Goal: Task Accomplishment & Management: Complete application form

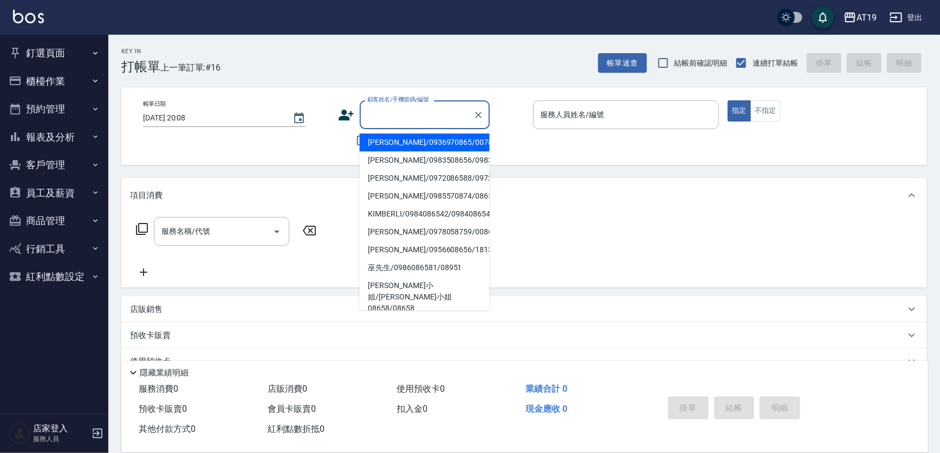
drag, startPoint x: 379, startPoint y: 120, endPoint x: 404, endPoint y: 75, distance: 51.6
click at [382, 114] on input "顧客姓名/手機號碼/編號" at bounding box center [417, 114] width 104 height 19
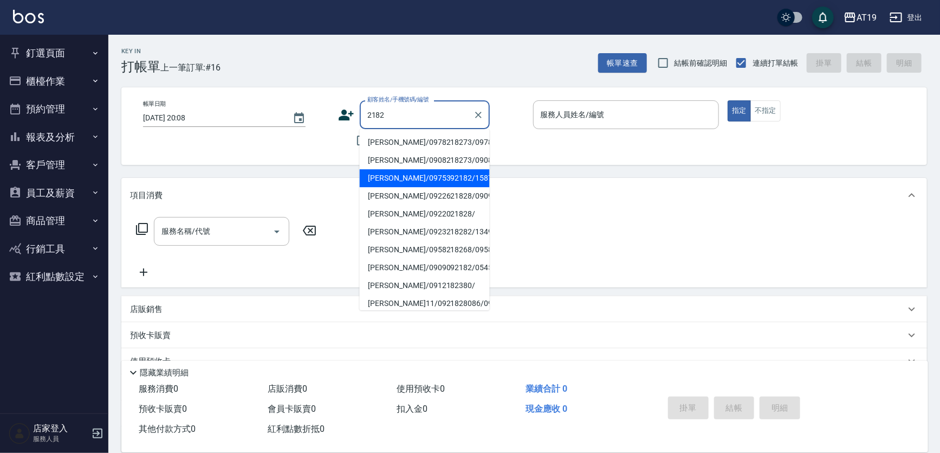
click at [728, 100] on button "指定" at bounding box center [739, 110] width 23 height 21
type input "[PERSON_NAME]/0975392182/15872"
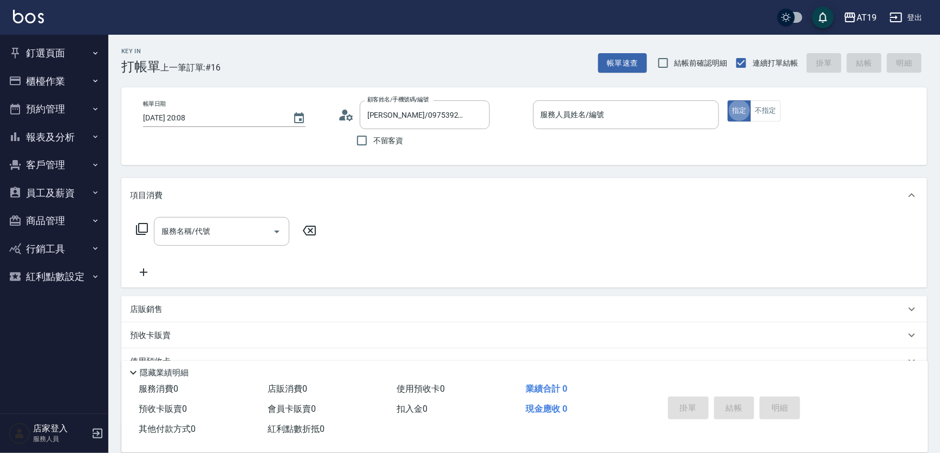
type button "true"
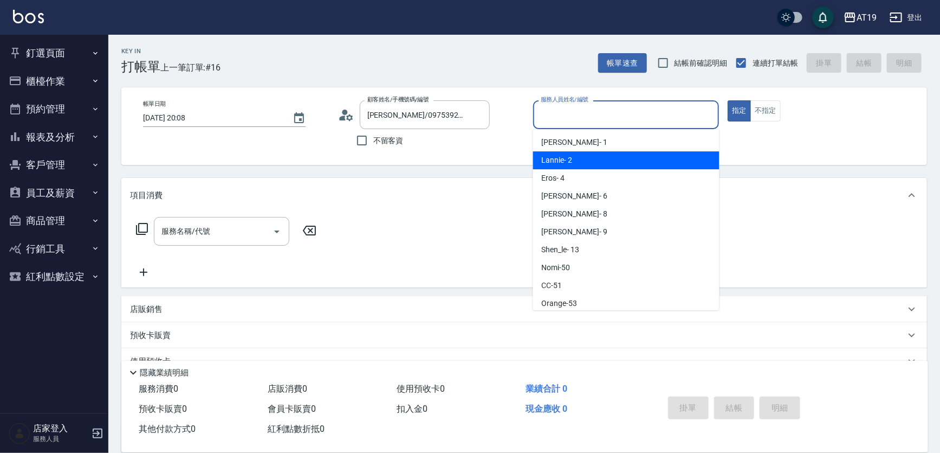
type input "Lannie- 2"
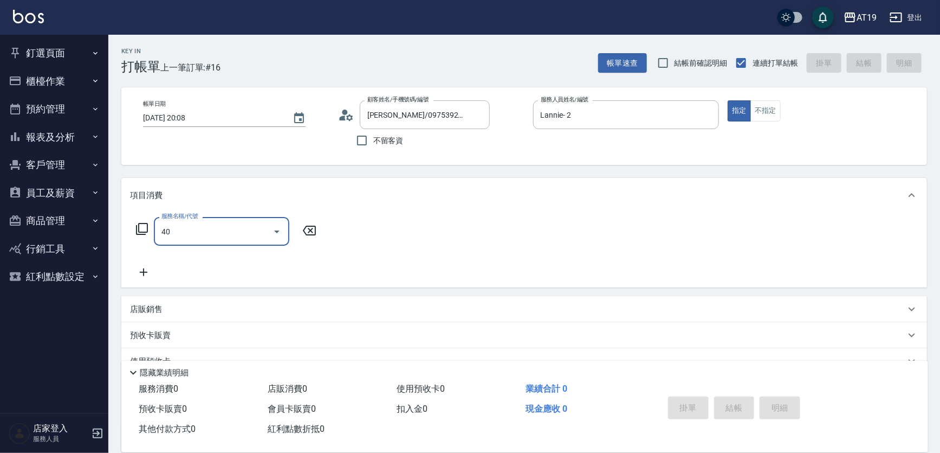
type input "401"
type input "30"
type input "剪髮(401)"
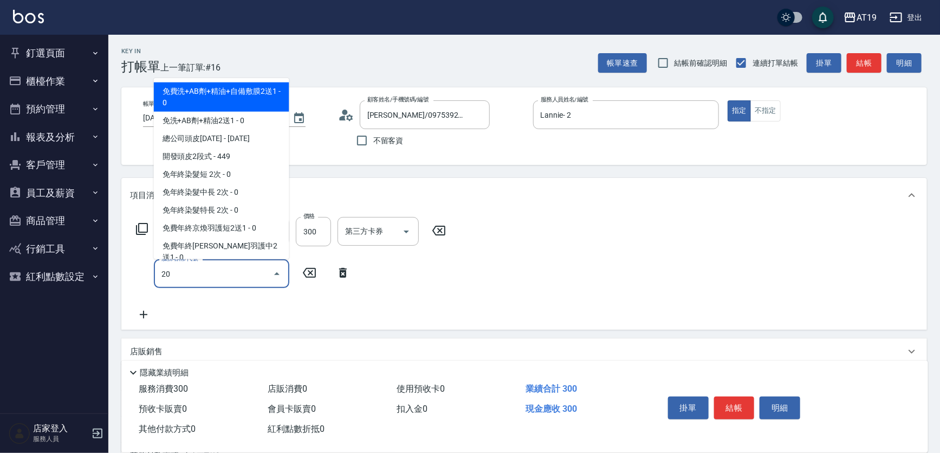
type input "201"
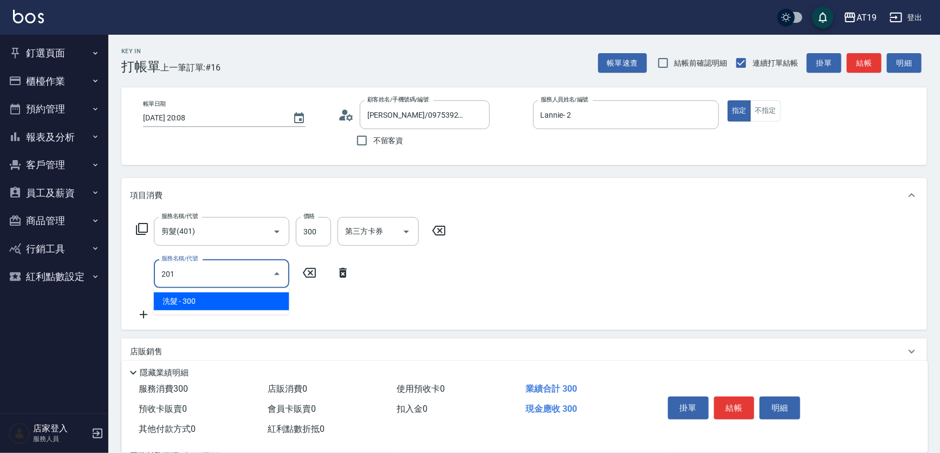
type input "60"
type input "洗髮(201)"
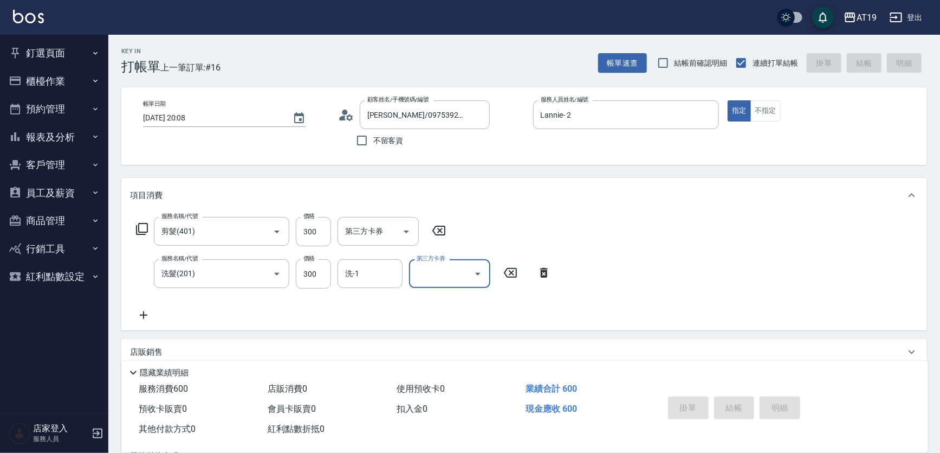
type input "[DATE] 20:46"
type input "0"
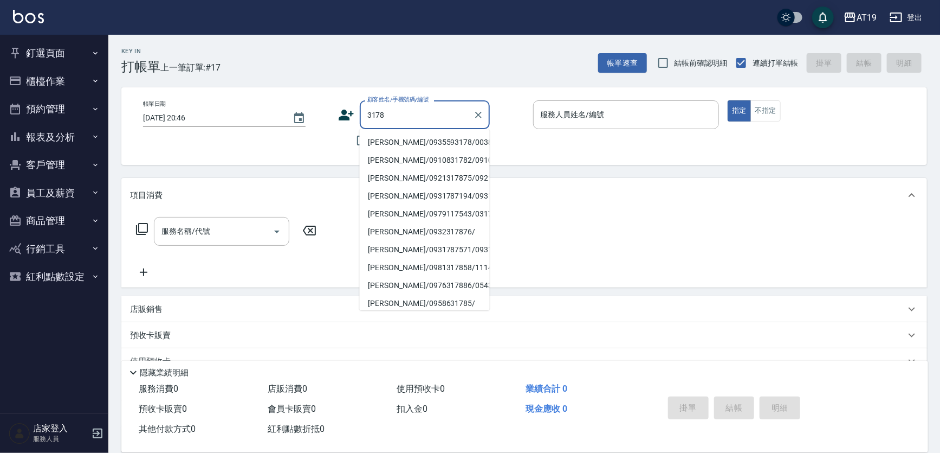
type input "[PERSON_NAME]/0935593178/00383"
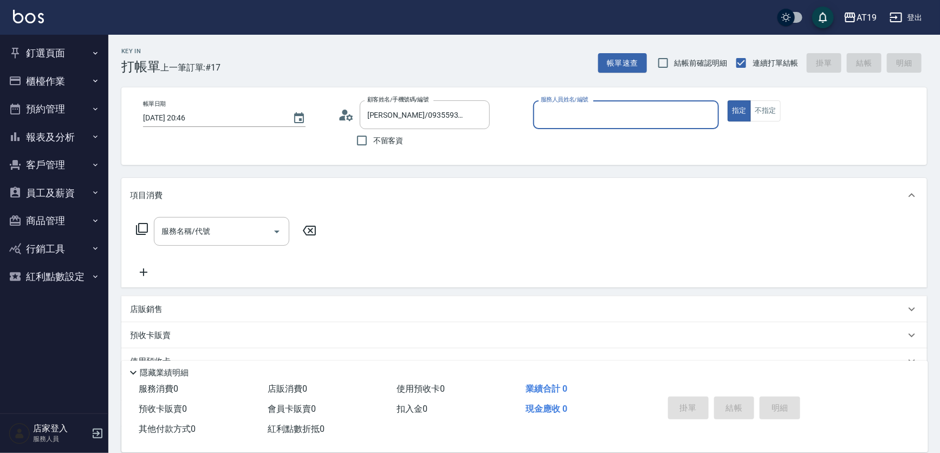
type input "Lannie- 2"
click at [728, 100] on button "指定" at bounding box center [739, 110] width 23 height 21
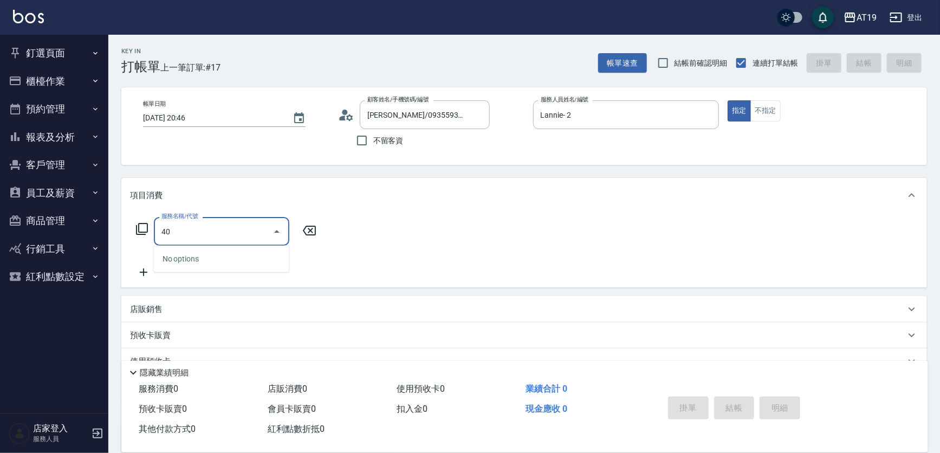
type input "401"
type input "30"
type input "剪髮(401)"
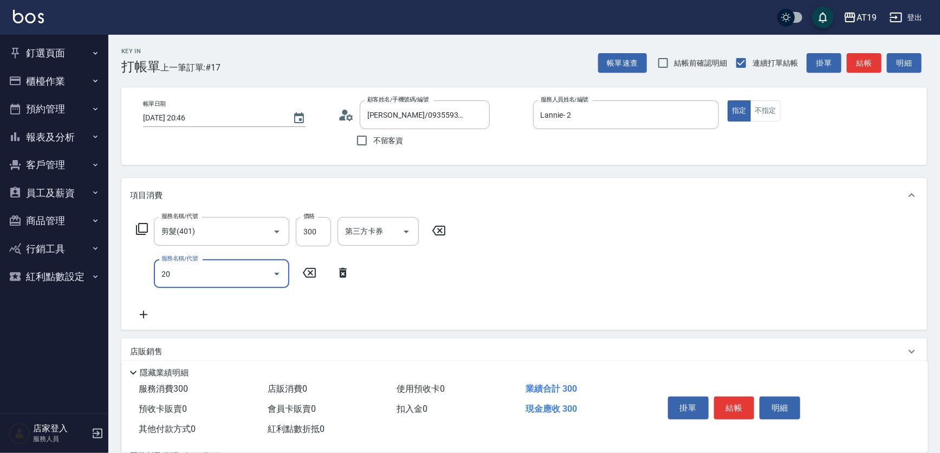
type input "201"
type input "60"
type input "洗髮(201)"
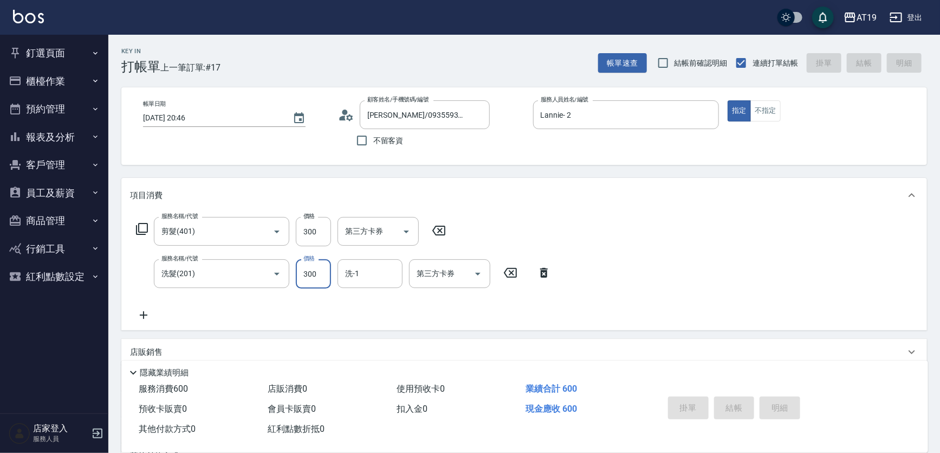
type input "0"
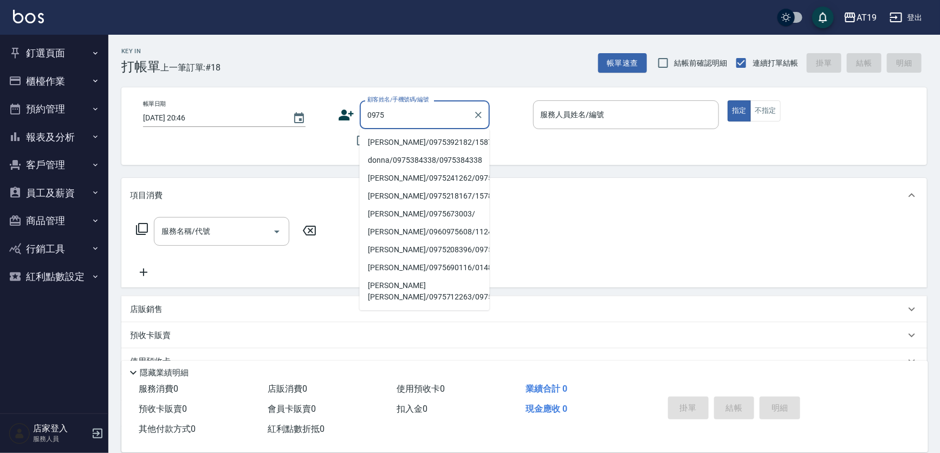
type input "[PERSON_NAME]/0975392182/15872"
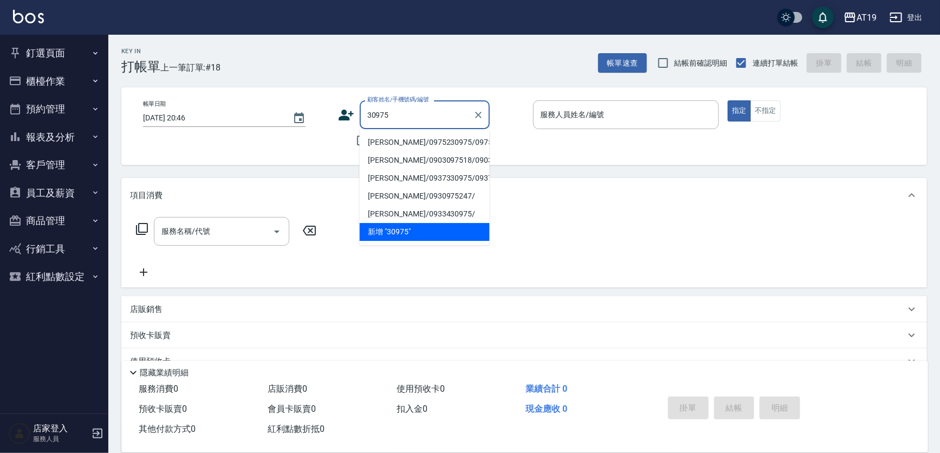
type input "[PERSON_NAME]/0975230975/0975230975"
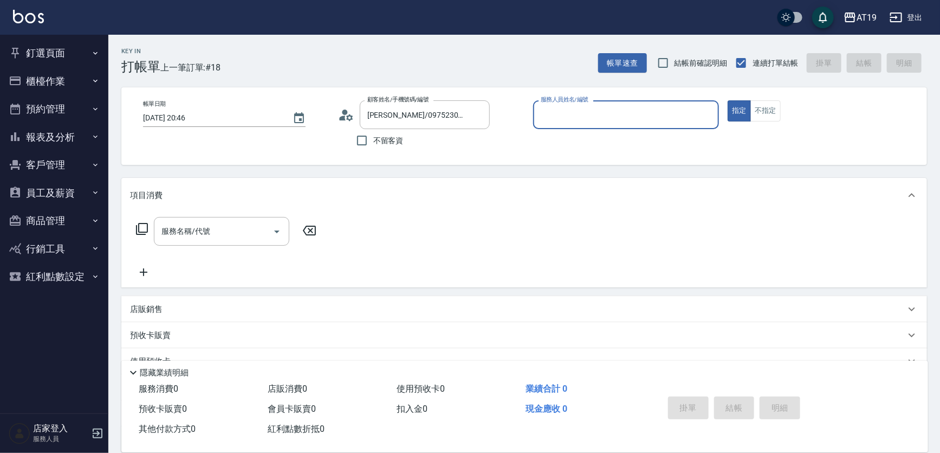
type input "Lannie- 2"
click at [728, 100] on button "指定" at bounding box center [739, 110] width 23 height 21
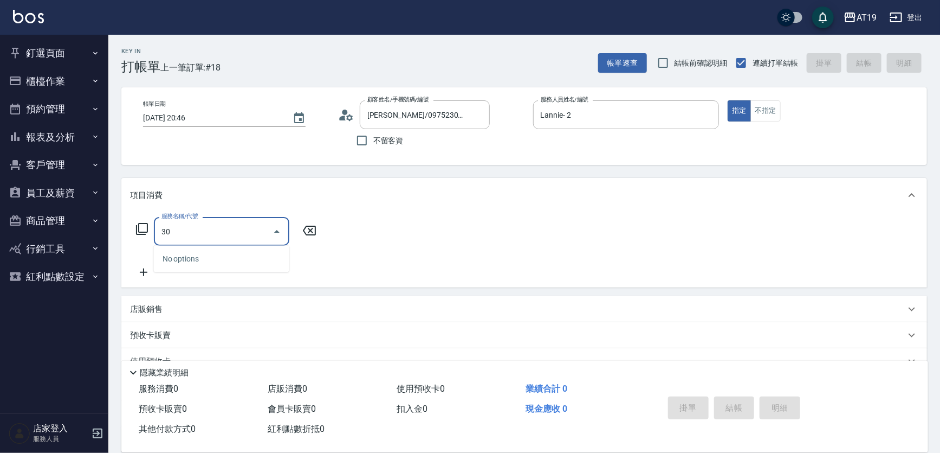
type input "301"
type input "150"
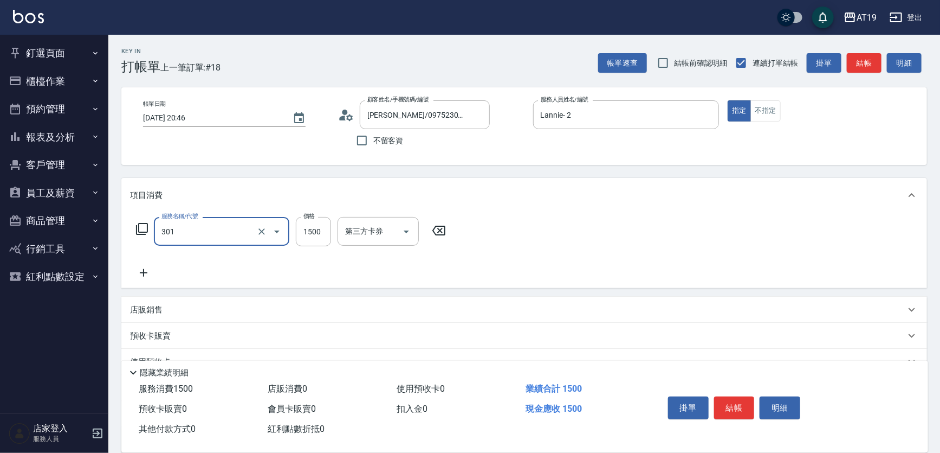
type input "燙髮(301)"
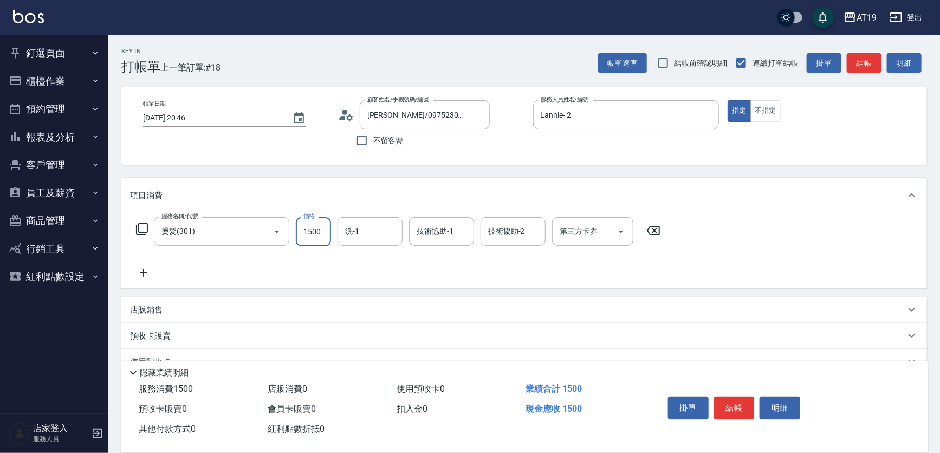
type input "0"
type input "20"
type input "200"
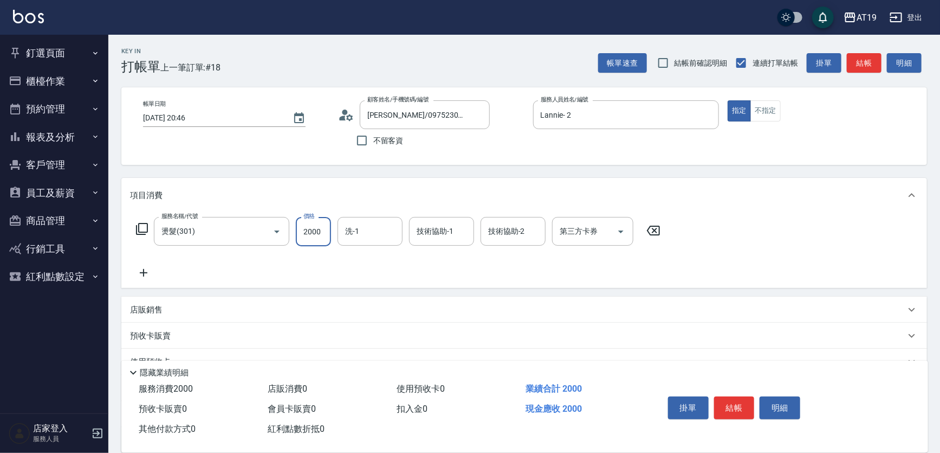
type input "2000"
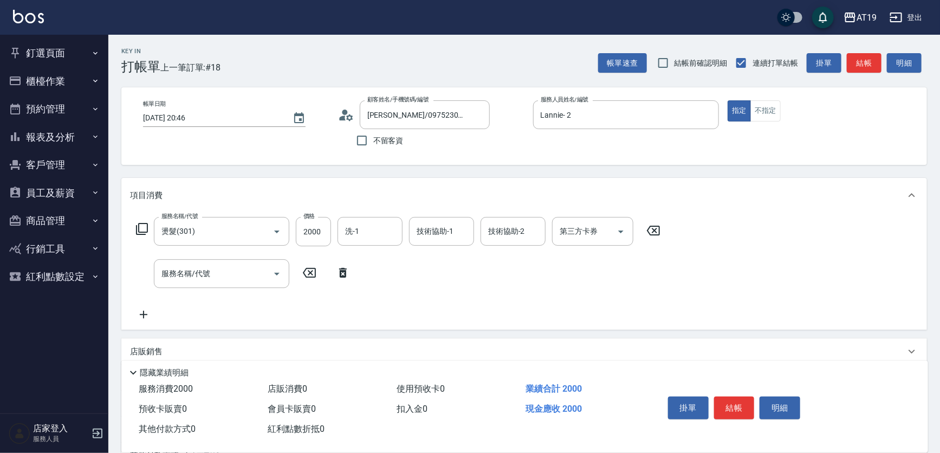
click at [342, 275] on icon at bounding box center [343, 273] width 8 height 10
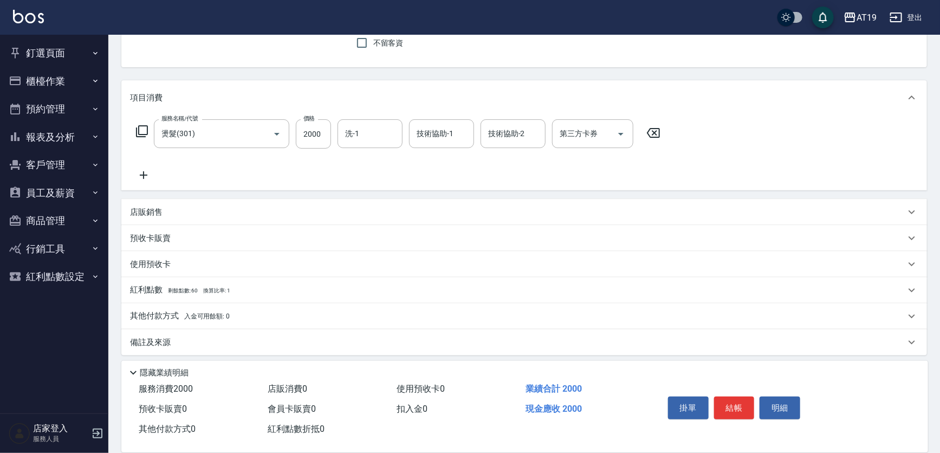
scroll to position [98, 0]
click at [136, 206] on p "店販銷售" at bounding box center [146, 211] width 33 height 11
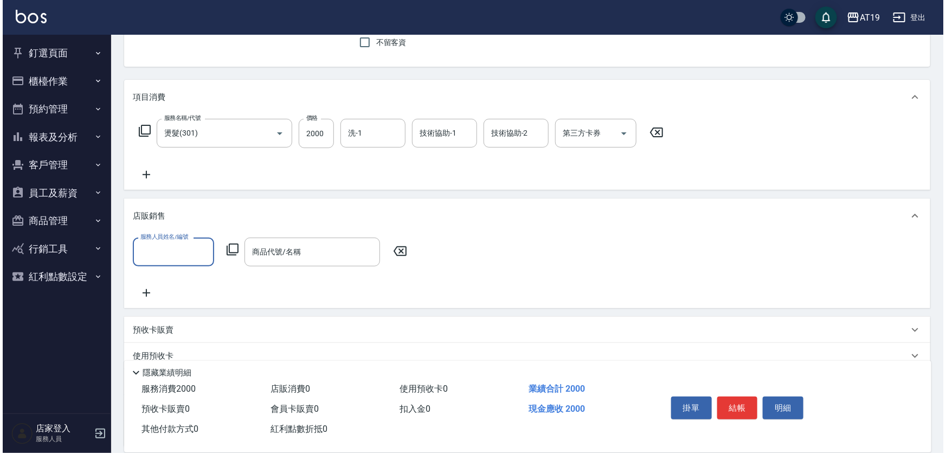
scroll to position [0, 0]
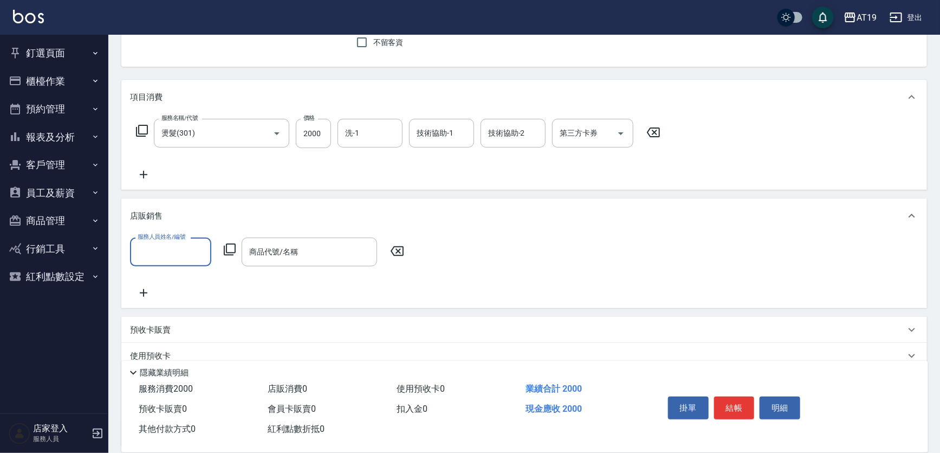
click at [144, 256] on input "服務人員姓名/編號" at bounding box center [171, 251] width 72 height 19
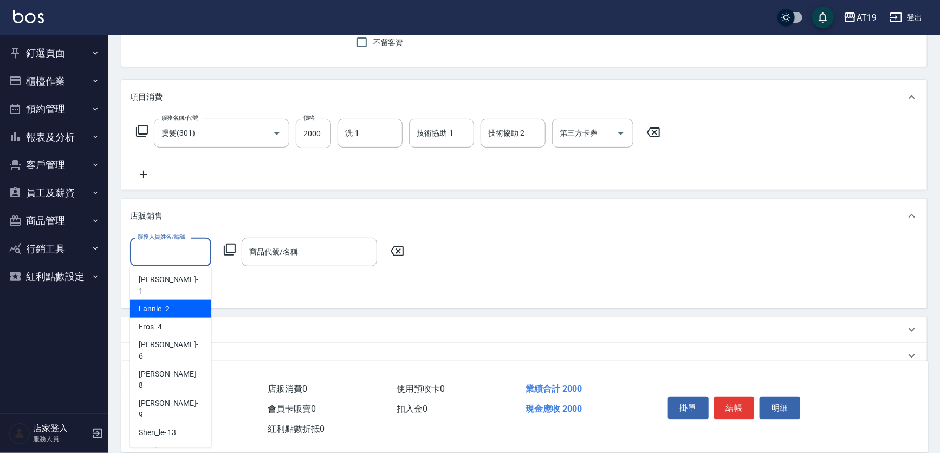
click at [164, 303] on span "Lannie - 2" at bounding box center [154, 308] width 31 height 11
type input "Lannie- 2"
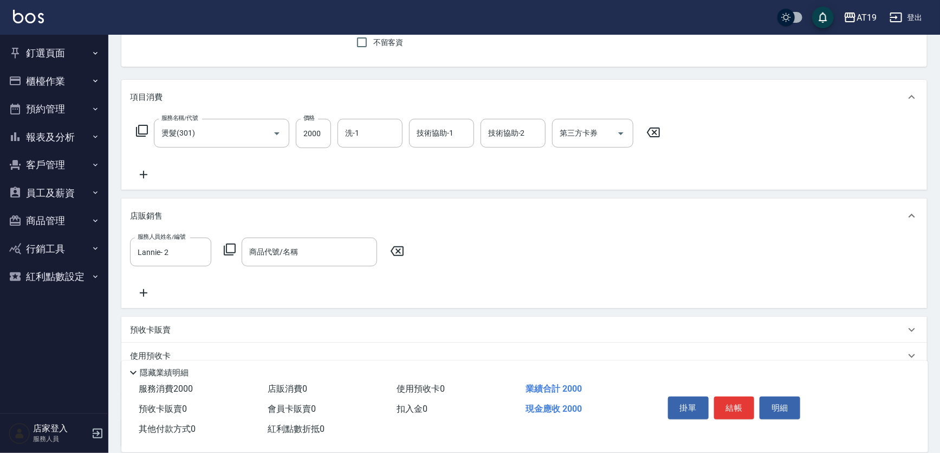
click at [229, 250] on icon at bounding box center [229, 249] width 13 height 13
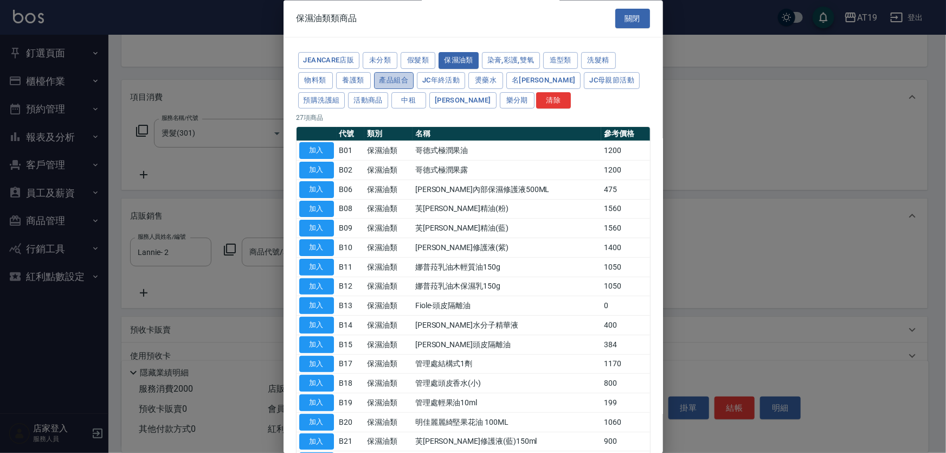
click at [385, 81] on button "產品組合" at bounding box center [394, 80] width 40 height 17
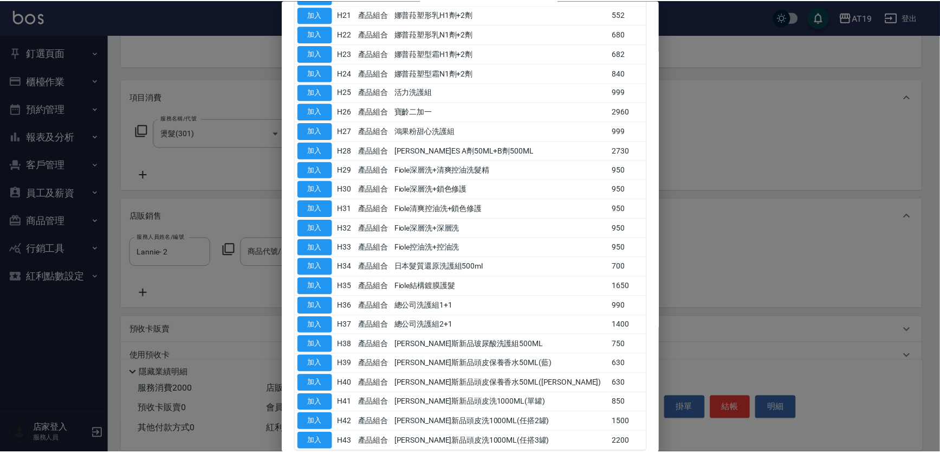
scroll to position [542, 0]
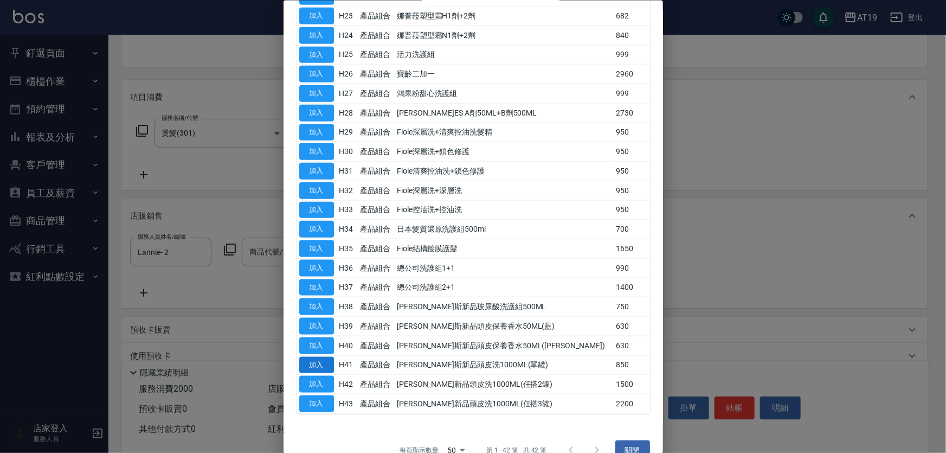
click at [326, 359] on button "加入" at bounding box center [316, 364] width 35 height 17
type input "[PERSON_NAME]斯新品頭皮洗1000ML(單罐)"
type input "280"
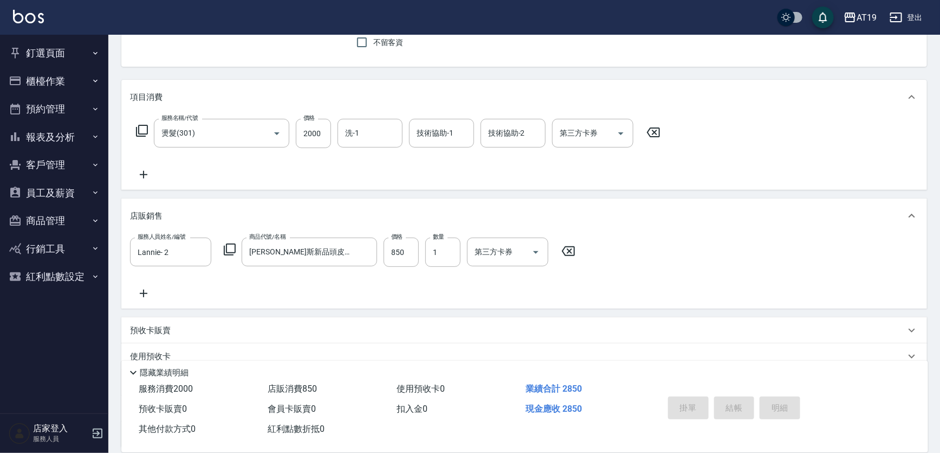
type input "[DATE] 20:48"
type input "0"
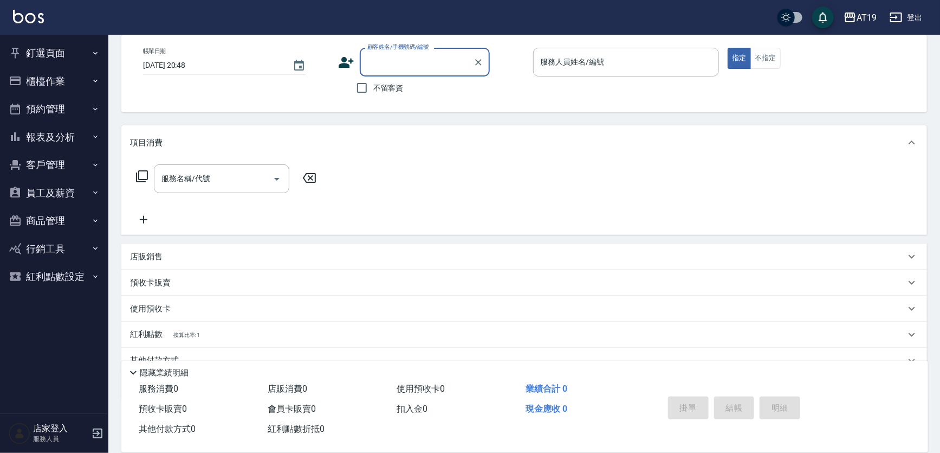
scroll to position [0, 0]
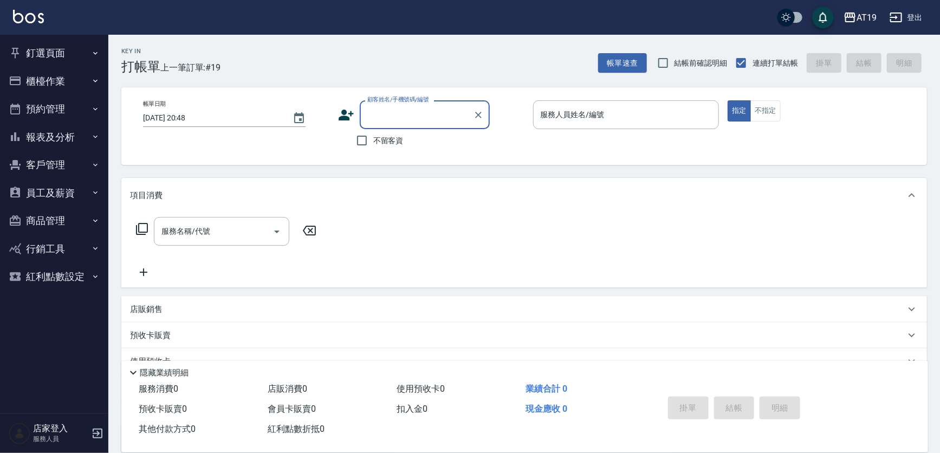
click at [424, 121] on input "顧客姓名/手機號碼/編號" at bounding box center [417, 114] width 104 height 19
type input "0978625543"
click at [350, 110] on icon at bounding box center [346, 115] width 16 height 16
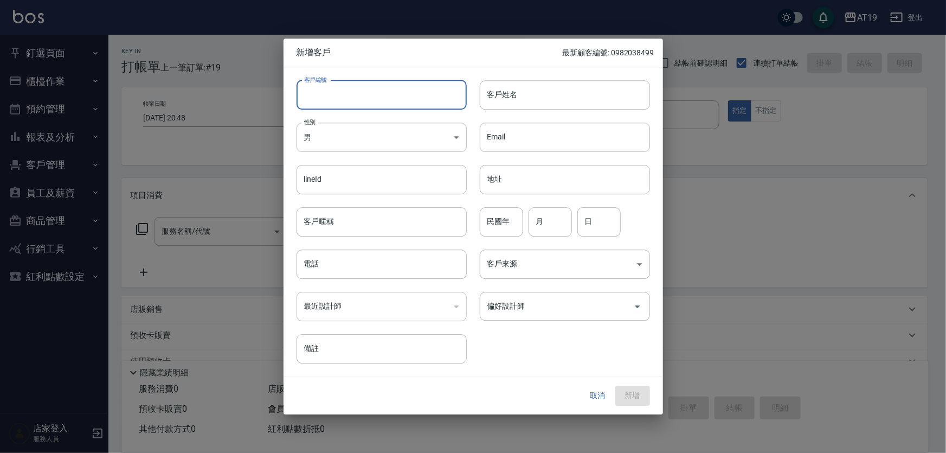
click at [377, 96] on input "客戶編號" at bounding box center [381, 94] width 170 height 29
paste input "0978625543"
type input "0978625543"
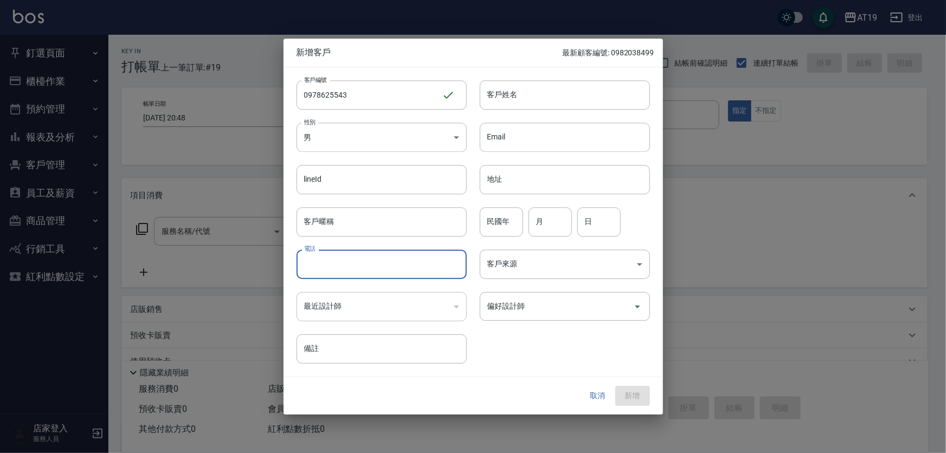
click at [361, 260] on input "電話" at bounding box center [381, 263] width 170 height 29
paste input "0978625543"
type input "0978625543"
click at [360, 138] on body "AT19 登出 釘選頁面 打帳單 帳單列表 排班表 現場電腦打卡 店家日報表 互助日報表 設計師日報表 櫃檯作業 打帳單 帳單列表 現金收支登錄 高階收支登錄…" at bounding box center [473, 277] width 946 height 554
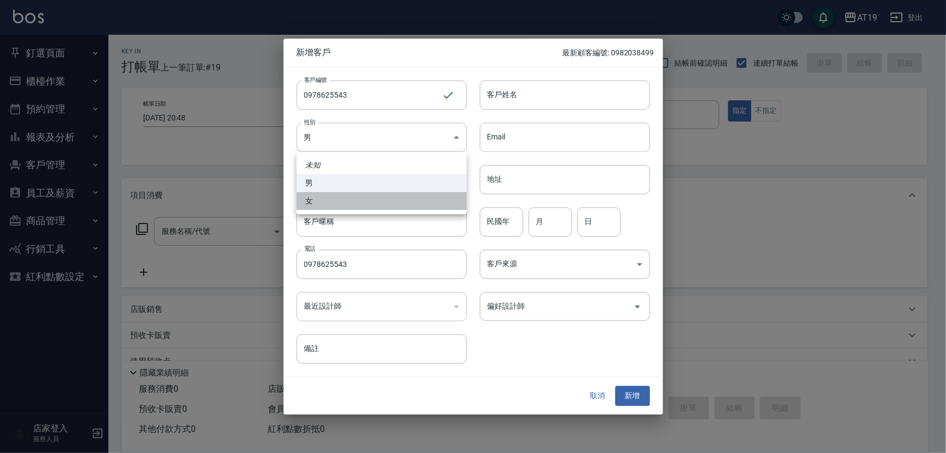
drag, startPoint x: 363, startPoint y: 203, endPoint x: 440, endPoint y: 154, distance: 91.4
click at [364, 201] on li "女" at bounding box center [381, 201] width 170 height 18
type input "[DEMOGRAPHIC_DATA]"
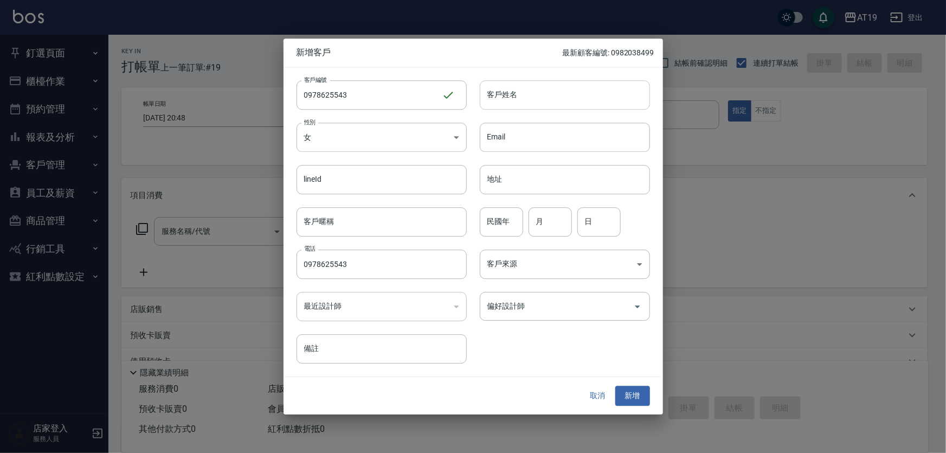
drag, startPoint x: 505, startPoint y: 101, endPoint x: 511, endPoint y: 90, distance: 12.6
click at [505, 101] on input "客戶姓名" at bounding box center [565, 94] width 170 height 29
type input "[PERSON_NAME]"
type input "0"
type input "92"
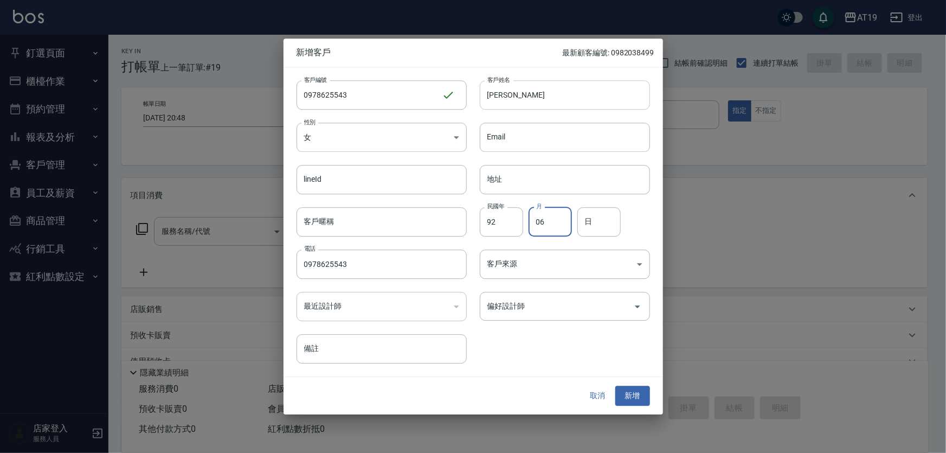
type input "06"
type input "23"
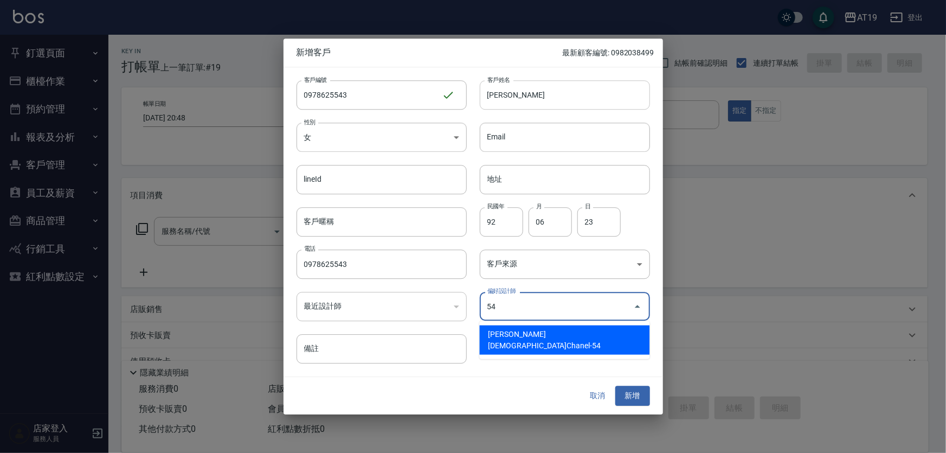
type input "[PERSON_NAME][DEMOGRAPHIC_DATA]"
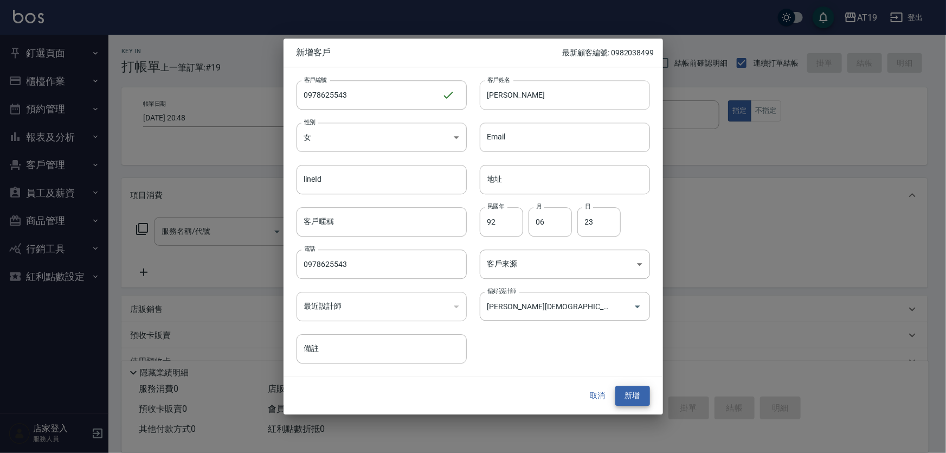
click at [615, 386] on button "新增" at bounding box center [632, 396] width 35 height 20
